Goal: Book appointment/travel/reservation

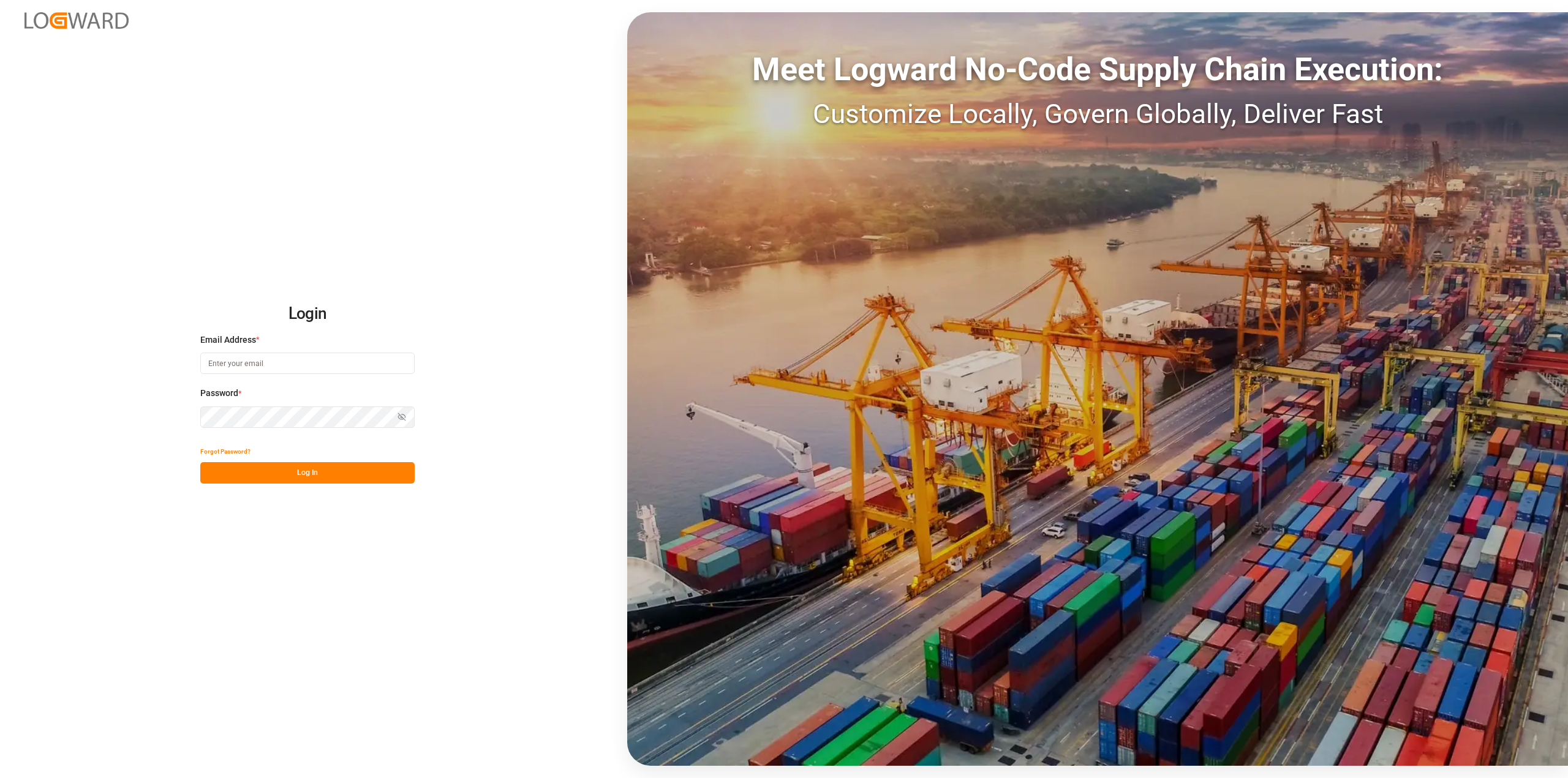
click at [223, 360] on input at bounding box center [307, 363] width 214 height 22
type input "[PERSON_NAME][EMAIL_ADDRESS][DOMAIN_NAME]"
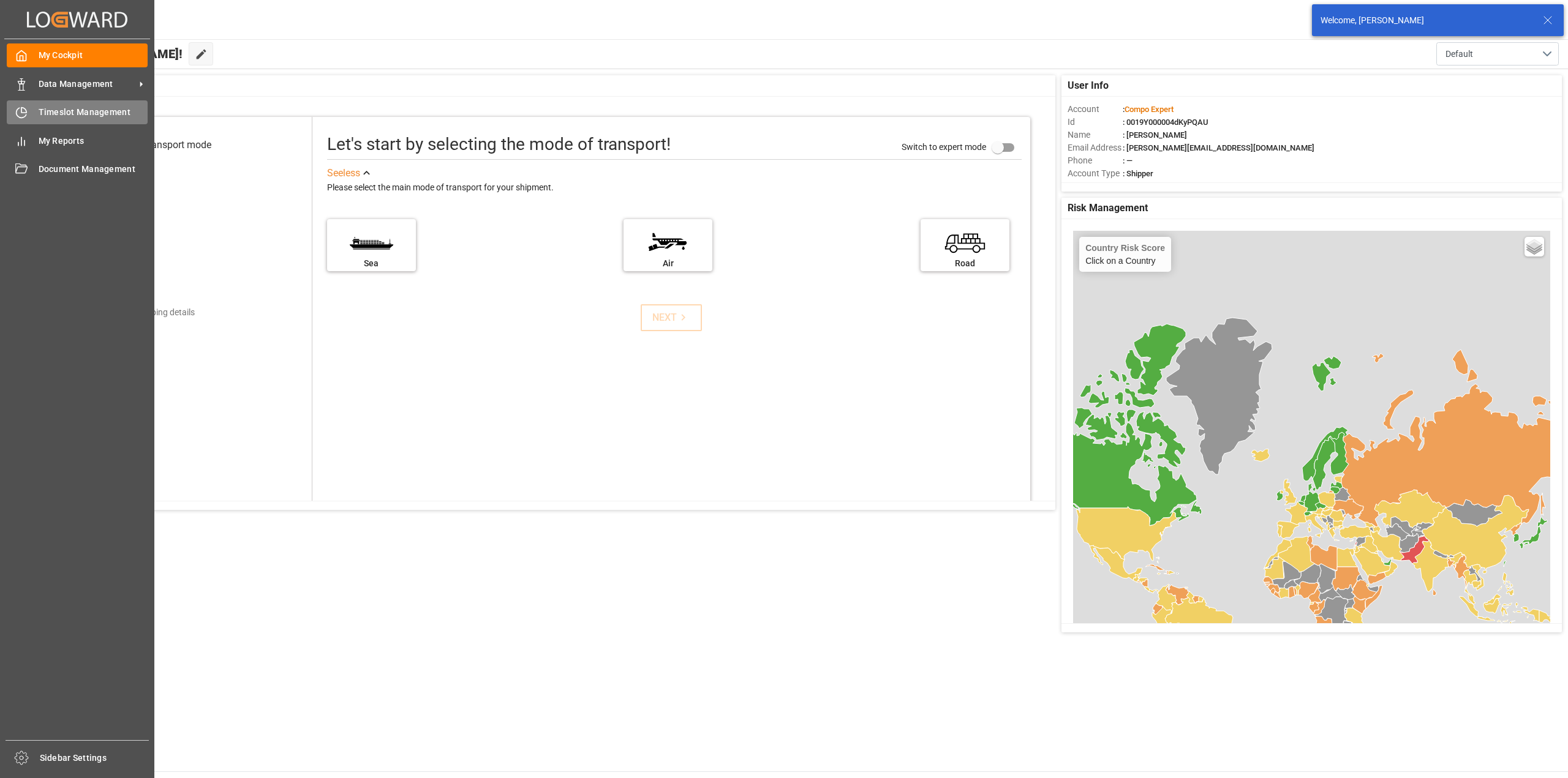
click at [31, 109] on div "Timeslot Management Timeslot Management" at bounding box center [77, 112] width 141 height 24
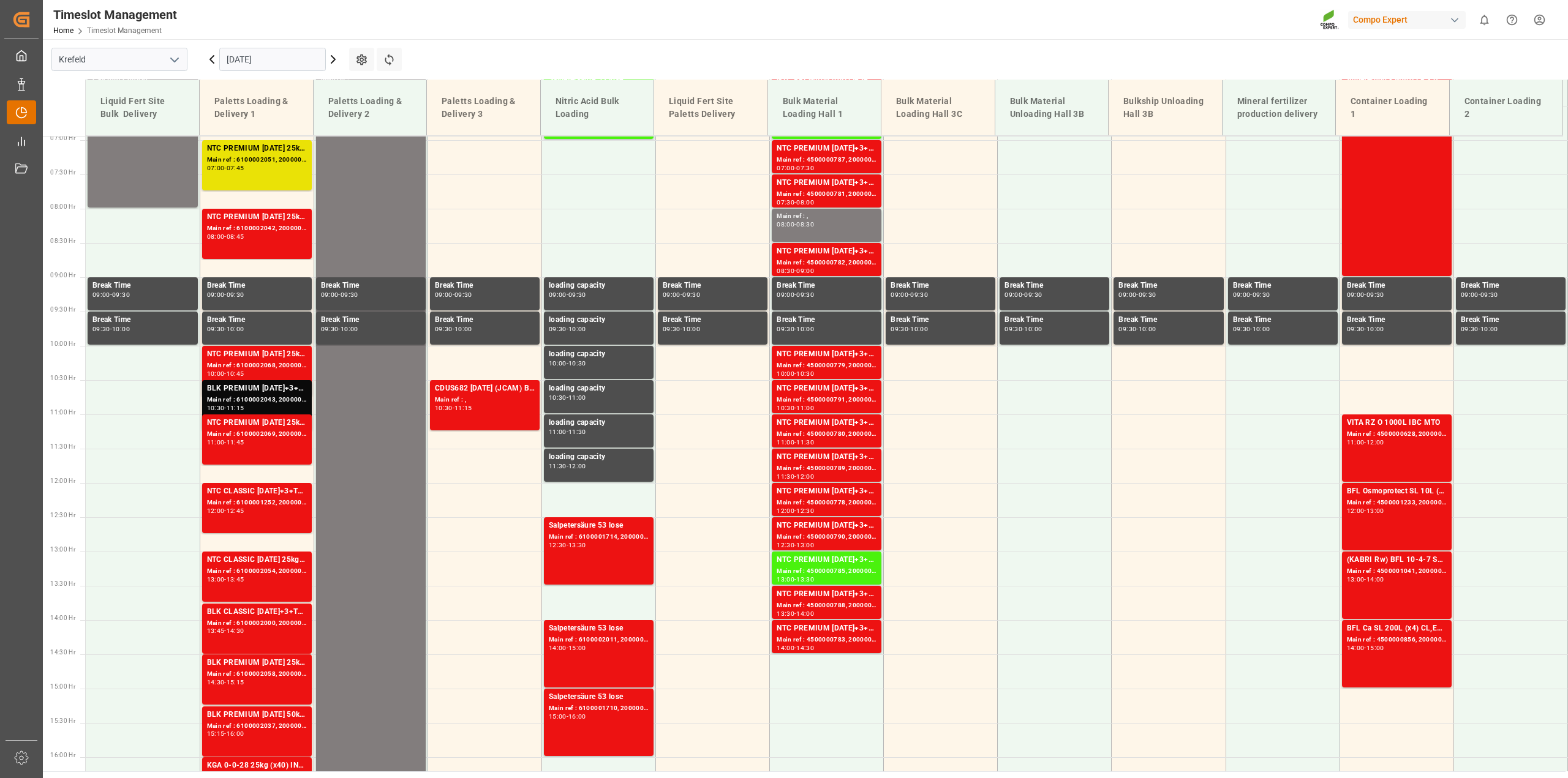
scroll to position [485, 0]
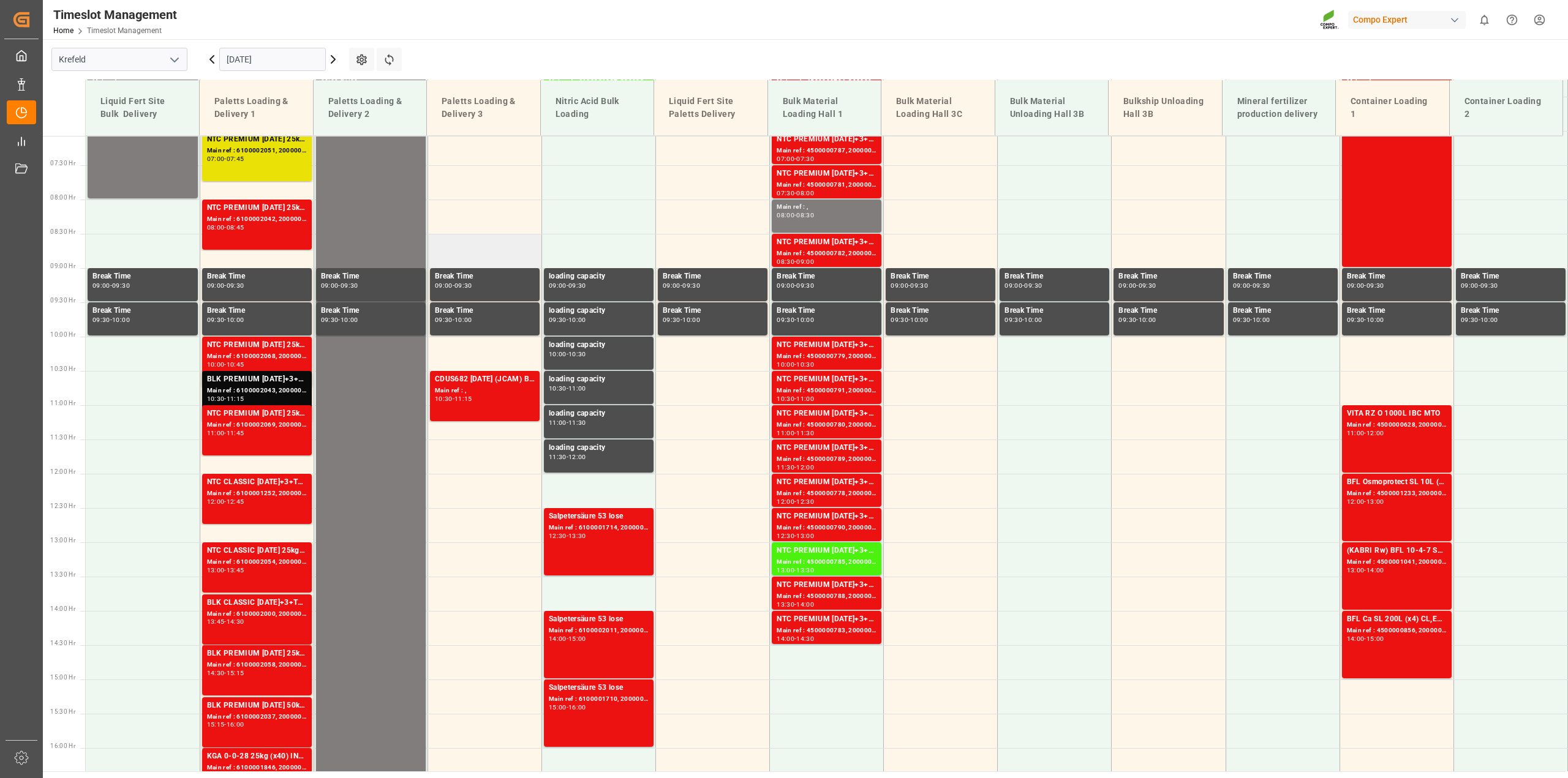
click at [477, 249] on td at bounding box center [484, 251] width 114 height 34
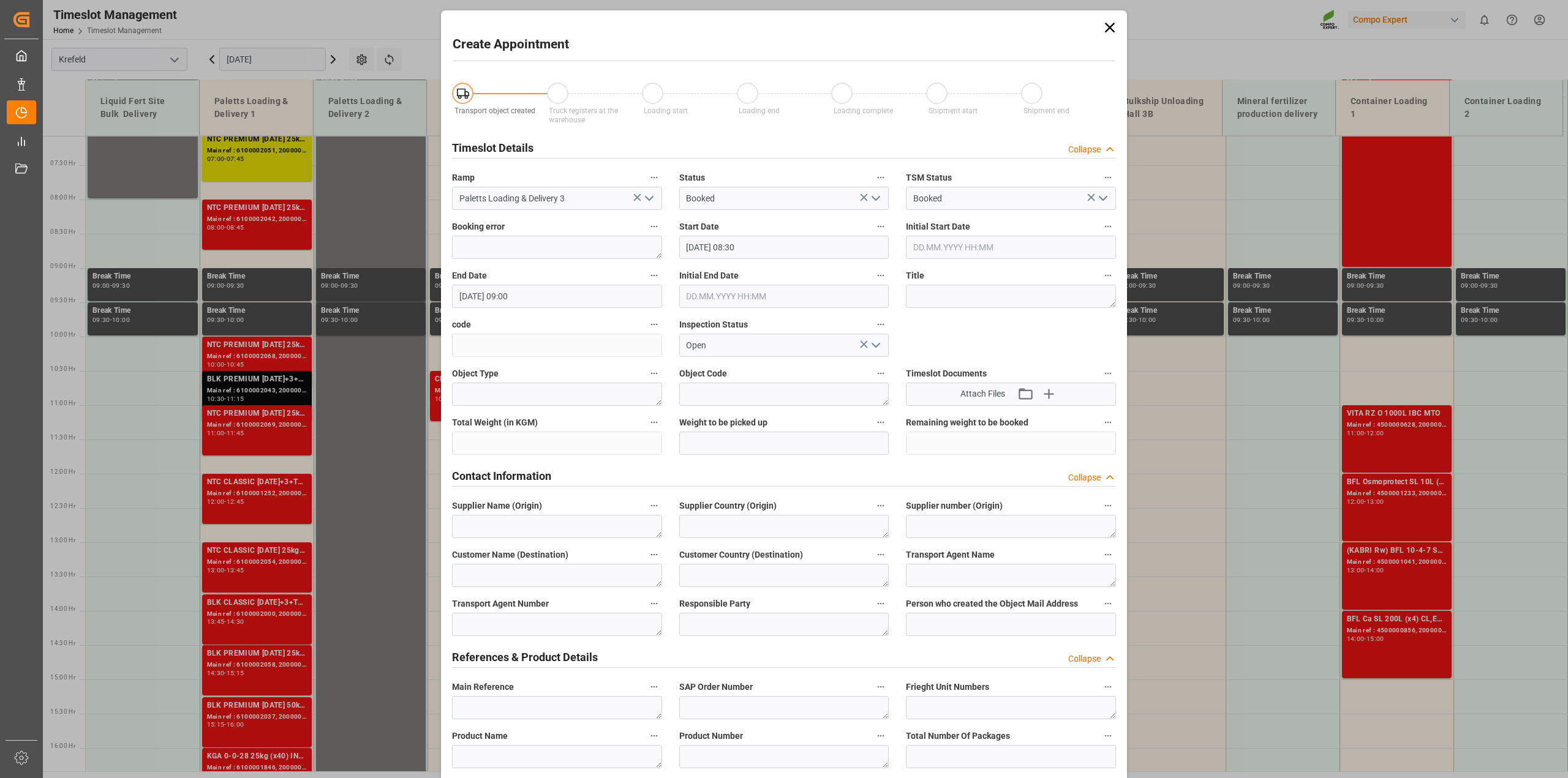
type input "[DATE] 08:30"
type input "[DATE] 09:00"
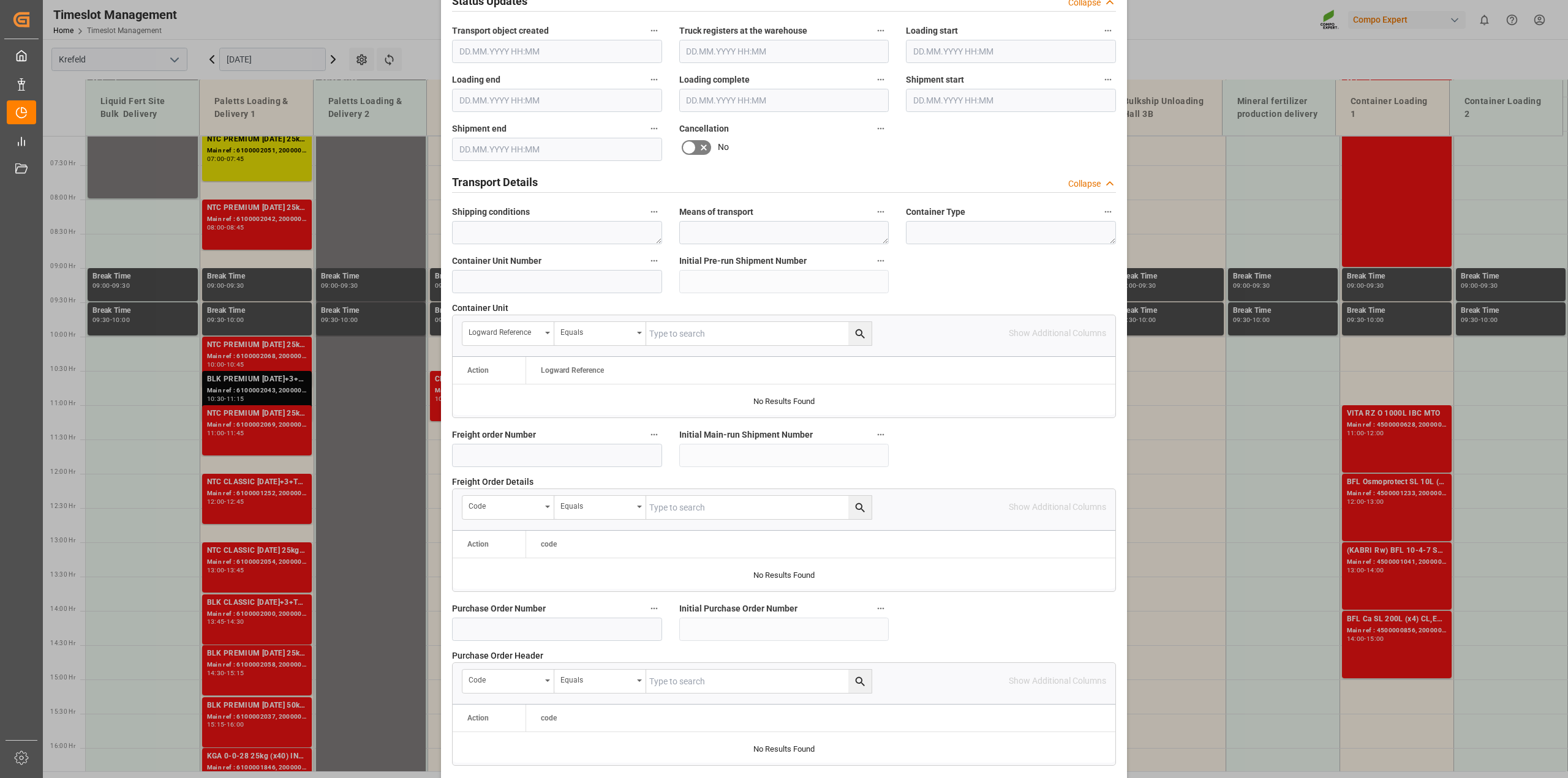
scroll to position [920, 0]
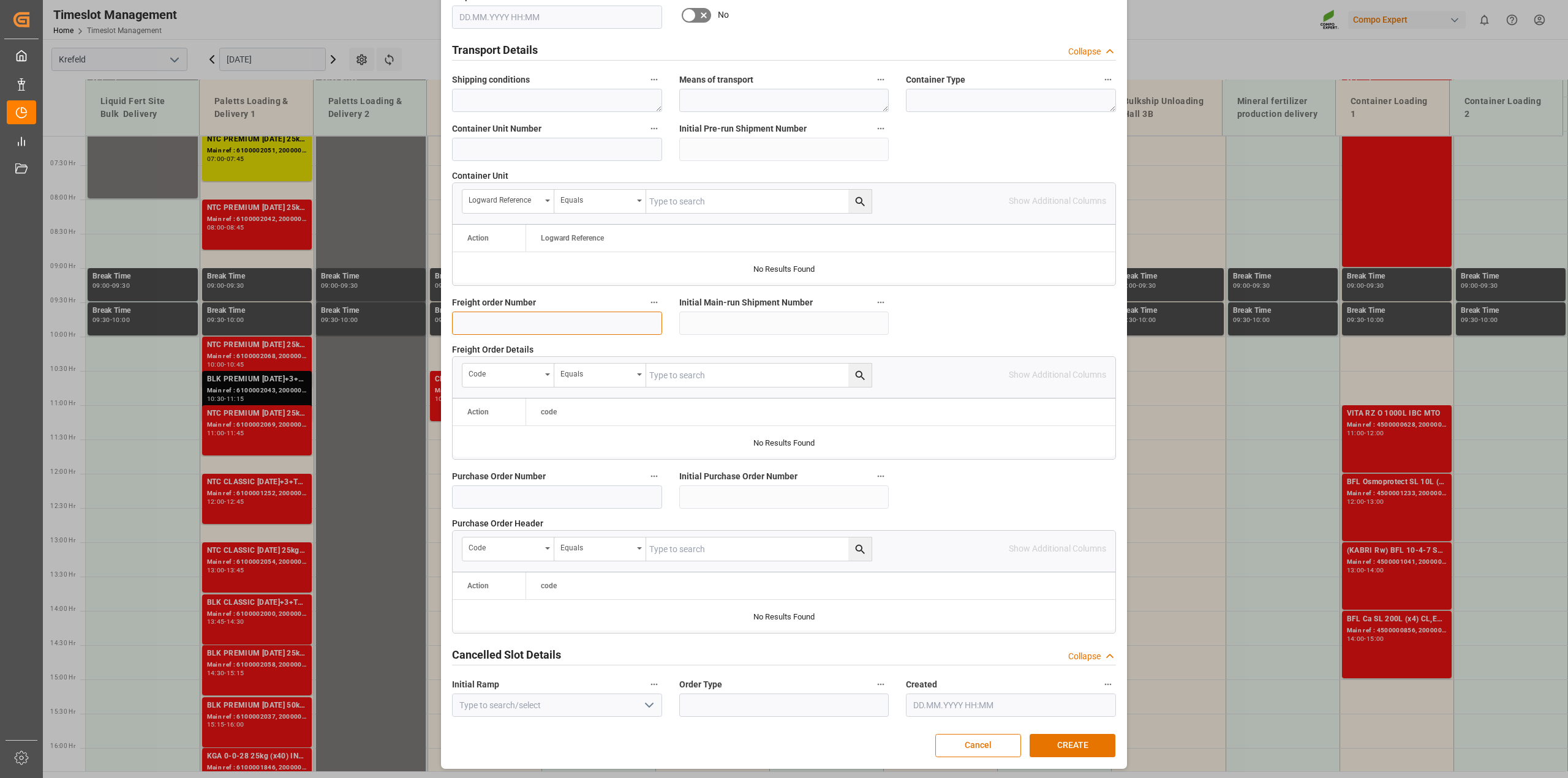
click at [580, 328] on input at bounding box center [557, 323] width 210 height 23
type input "6100001776"
click at [1075, 745] on button "CREATE" at bounding box center [1073, 745] width 86 height 23
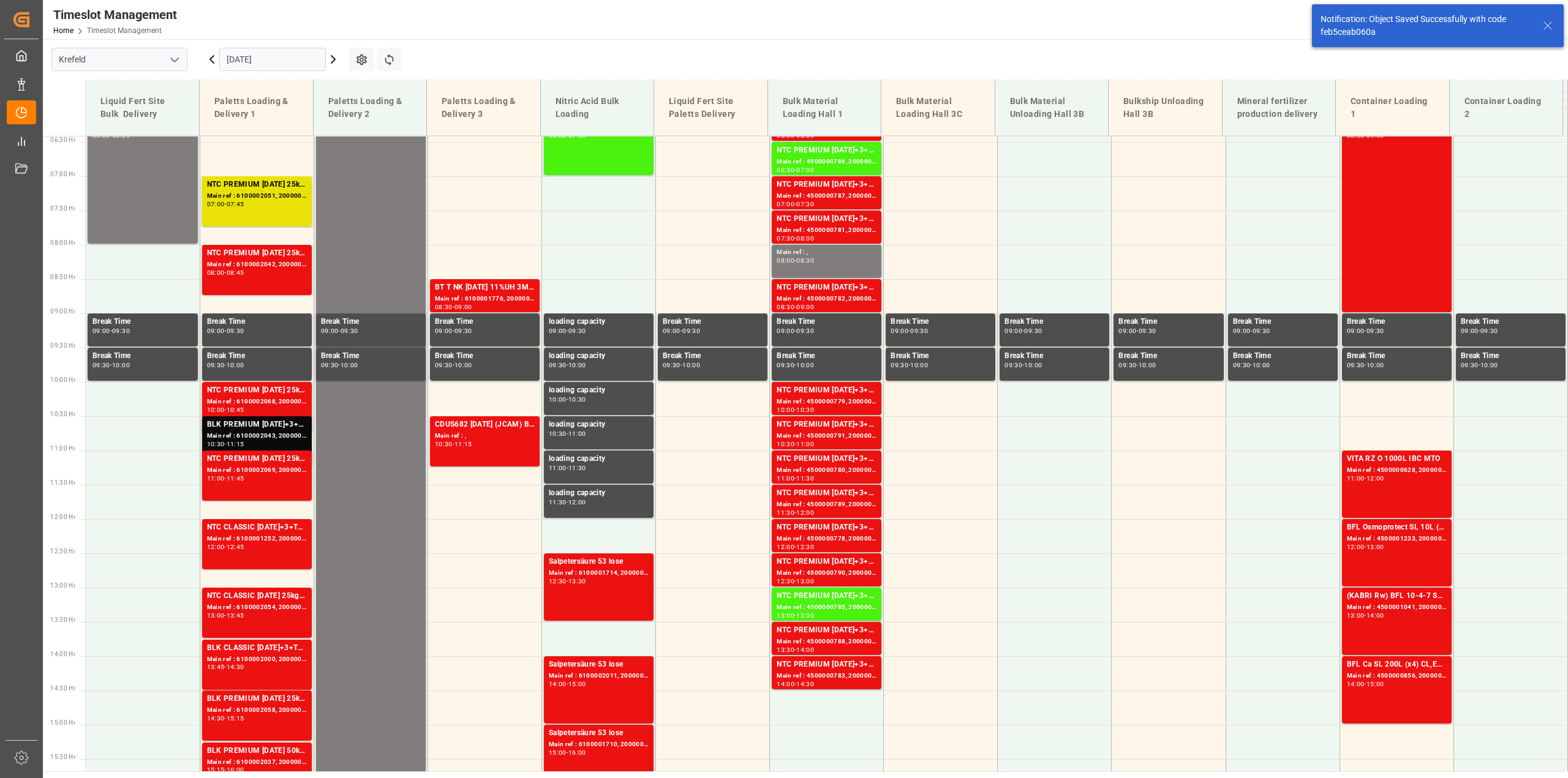
scroll to position [485, 0]
